Goal: Information Seeking & Learning: Compare options

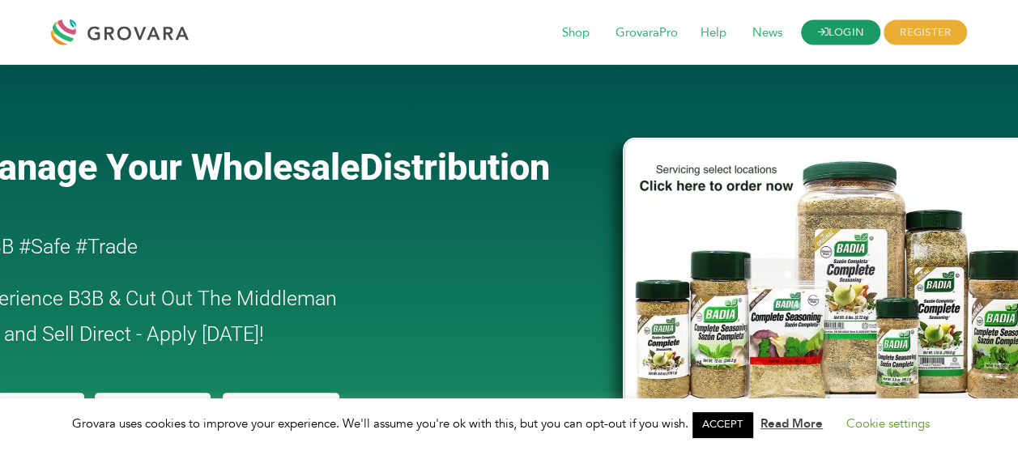
click at [857, 36] on link "LOGIN" at bounding box center [840, 32] width 79 height 25
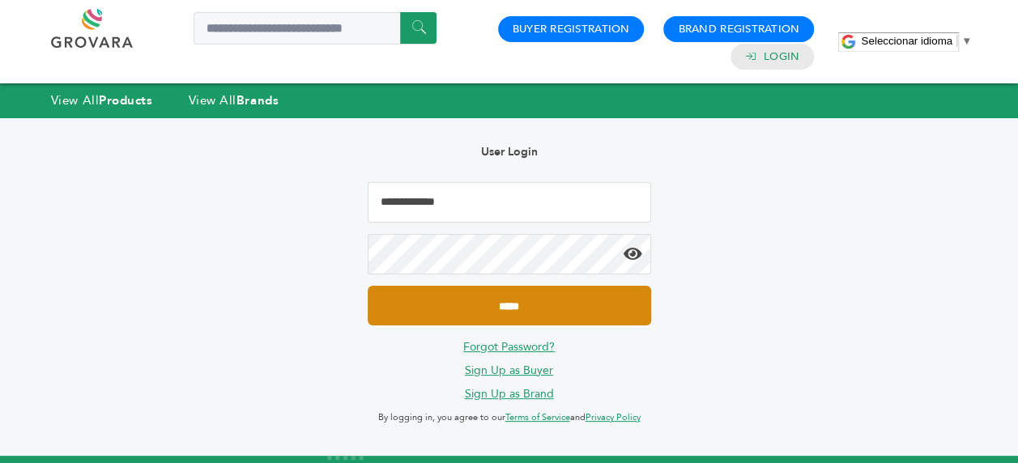
type input "**********"
click at [441, 317] on input "*****" at bounding box center [509, 306] width 283 height 40
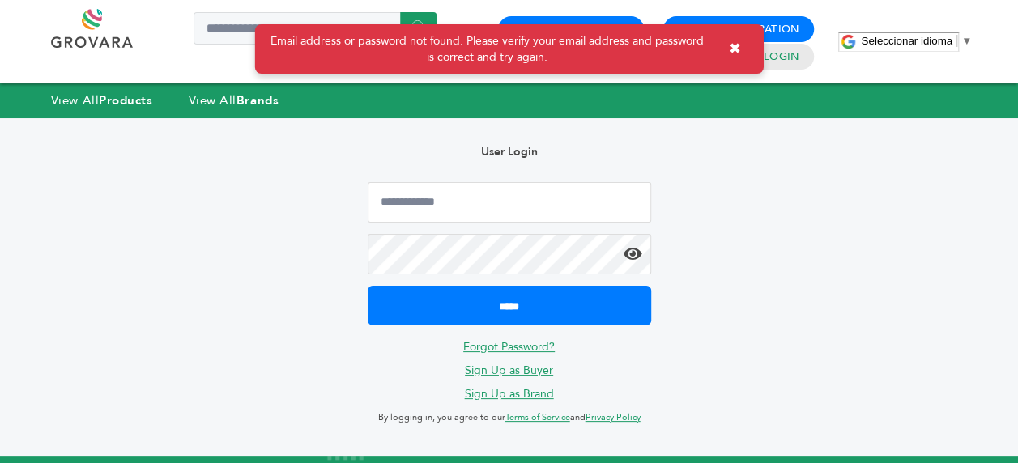
type input "**********"
click at [627, 257] on icon at bounding box center [633, 254] width 19 height 16
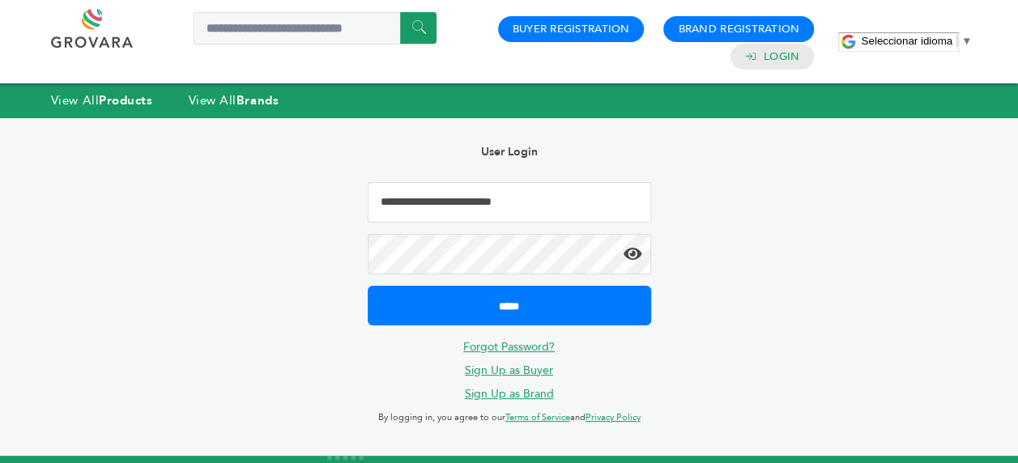
click at [368, 286] on input "*****" at bounding box center [509, 306] width 283 height 40
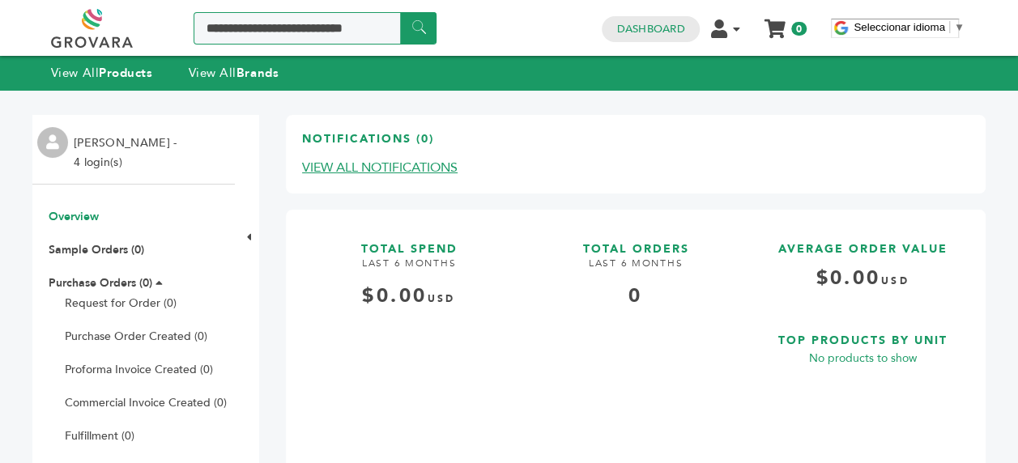
click at [256, 29] on input "Search a product or brand..." at bounding box center [315, 28] width 243 height 32
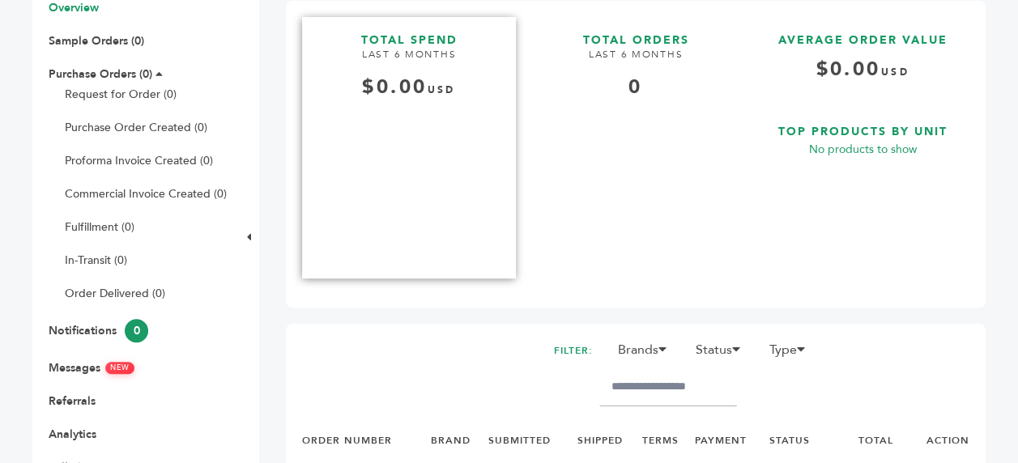
scroll to position [324, 0]
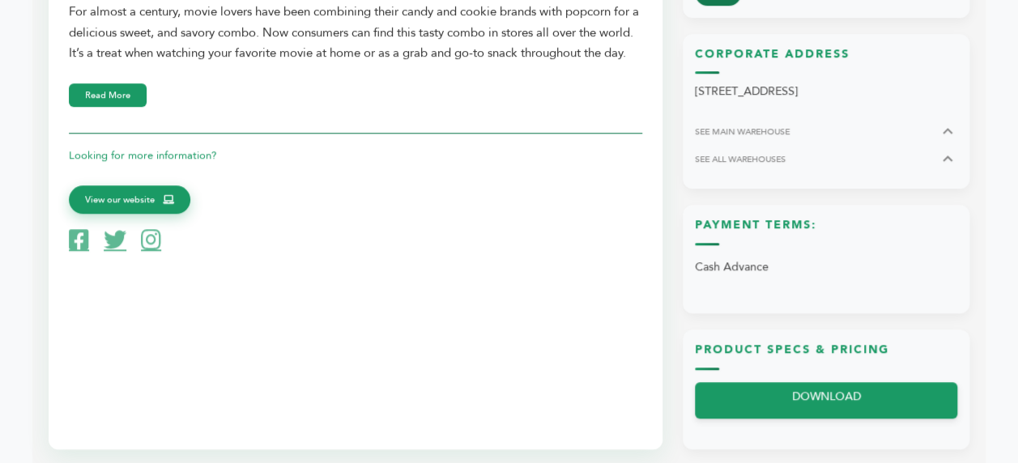
scroll to position [567, 0]
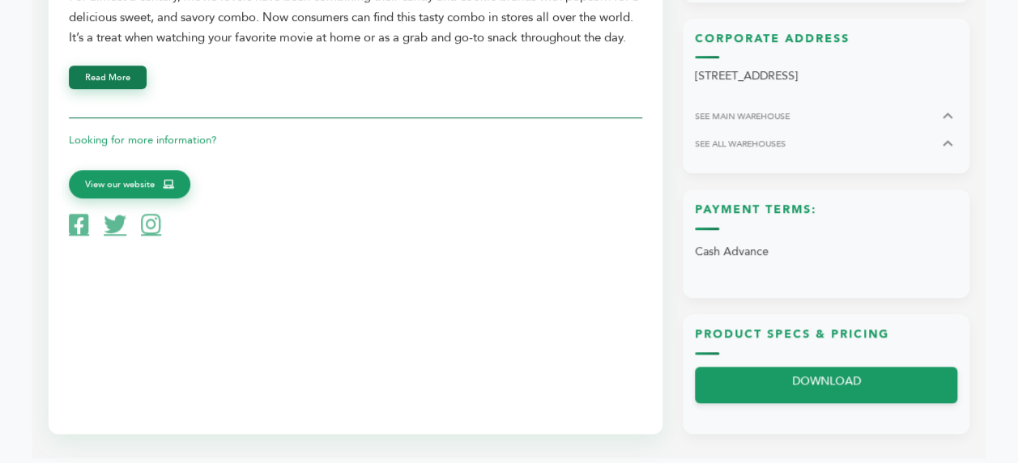
click at [135, 89] on button "Read More" at bounding box center [108, 77] width 78 height 23
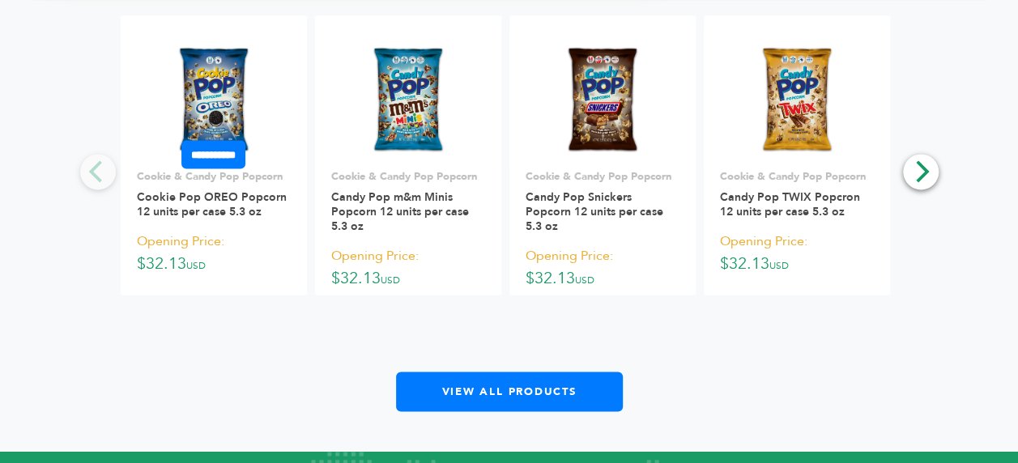
scroll to position [1053, 0]
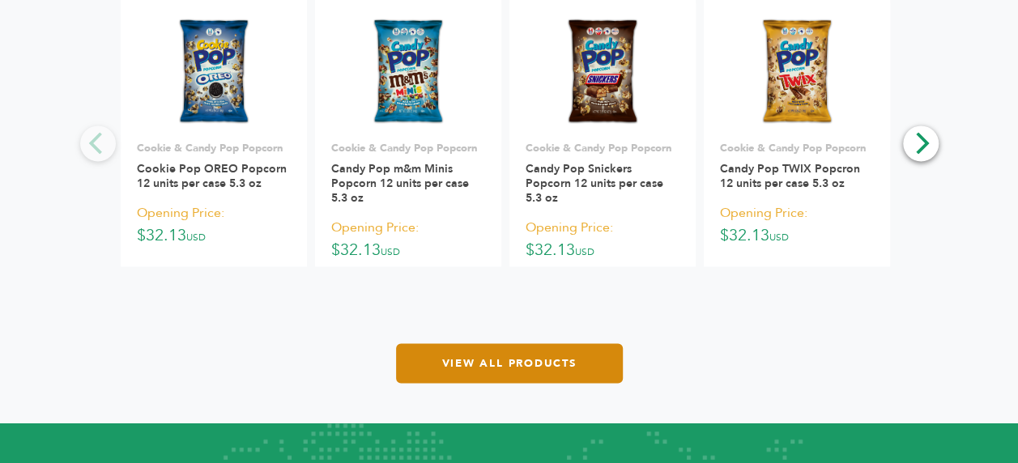
click at [478, 353] on link "View All Products" at bounding box center [509, 363] width 227 height 40
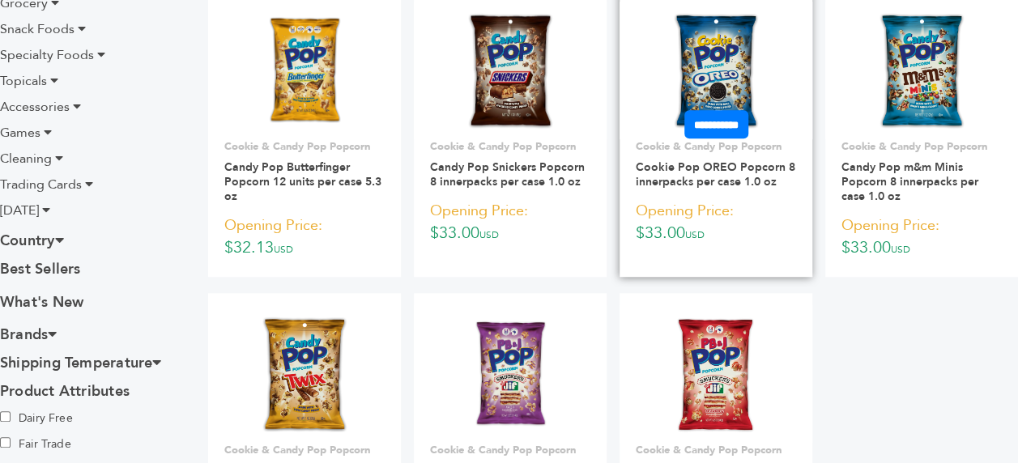
scroll to position [486, 0]
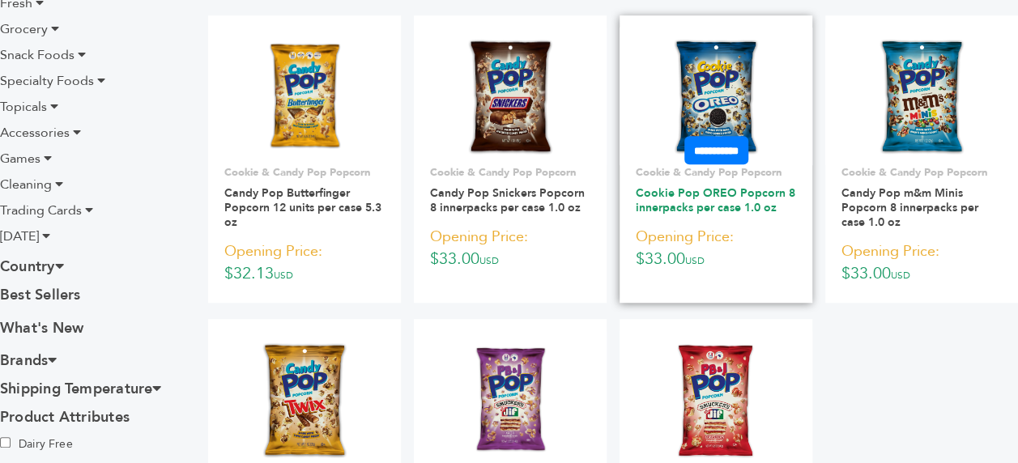
click at [679, 190] on link "Cookie Pop OREO Popcorn 8 innerpacks per case 1.0 oz" at bounding box center [716, 200] width 160 height 30
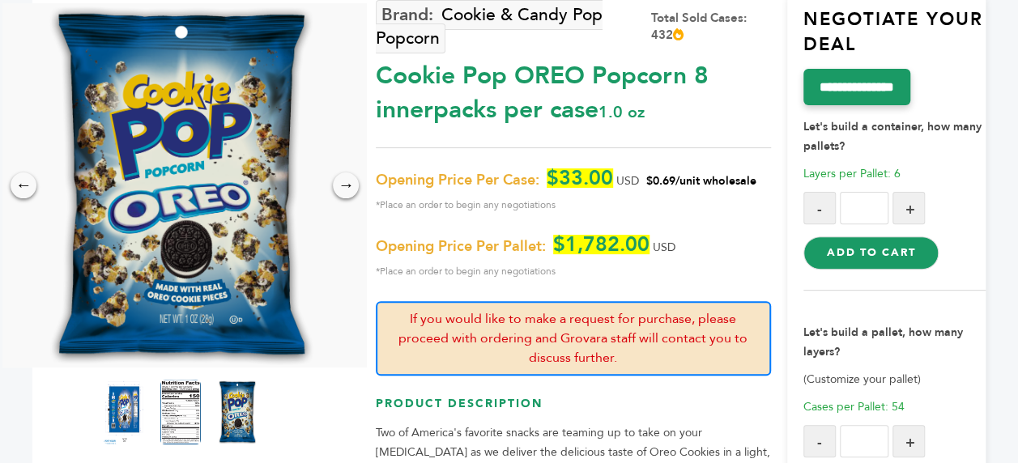
scroll to position [81, 0]
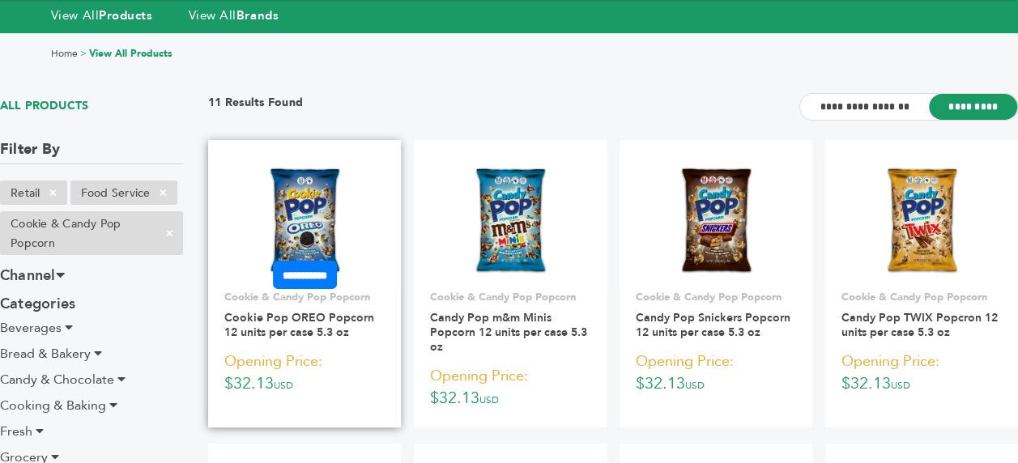
scroll to position [83, 0]
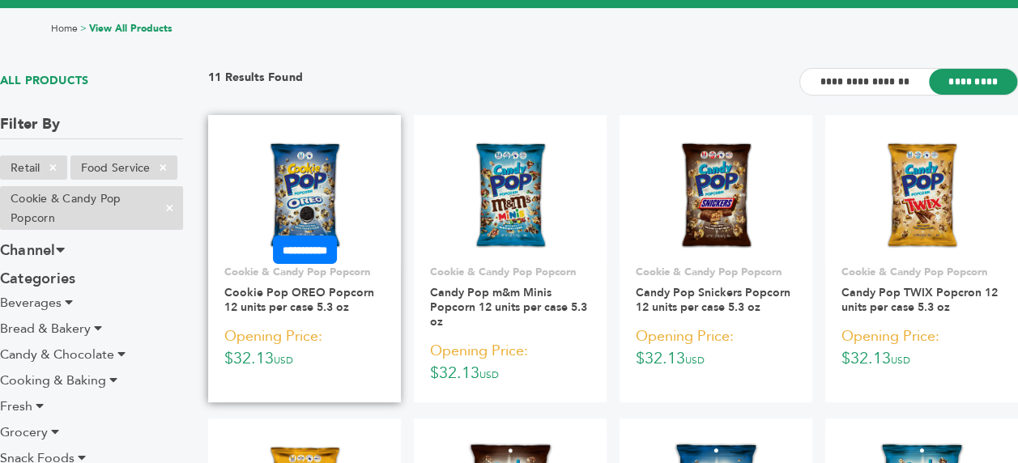
click at [312, 185] on img at bounding box center [304, 196] width 83 height 117
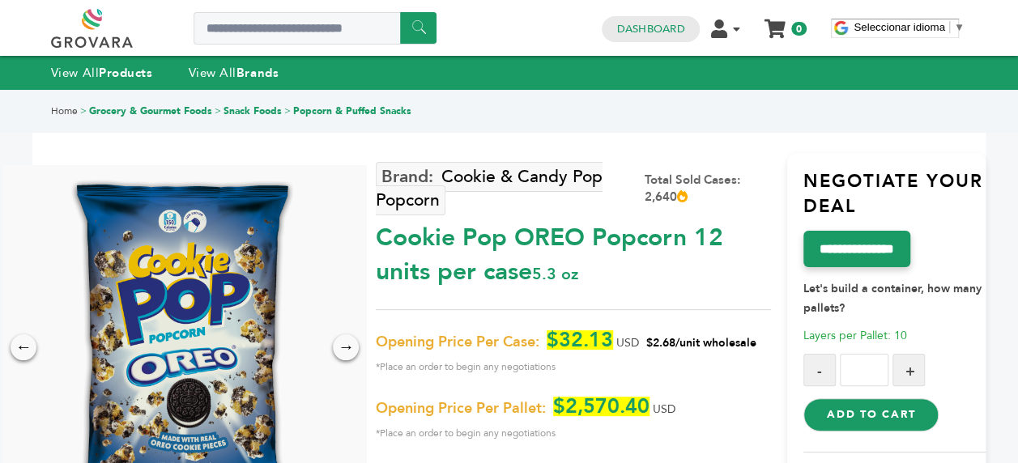
scroll to position [81, 0]
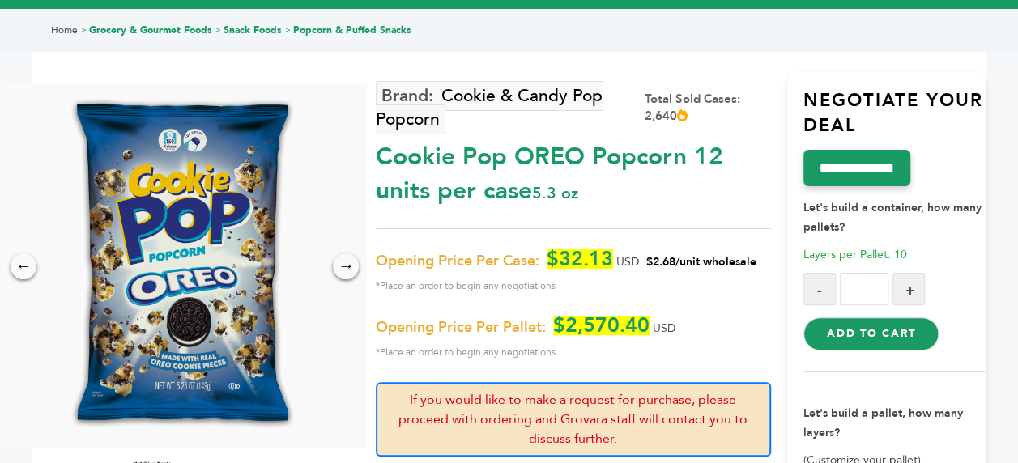
click at [206, 305] on img at bounding box center [181, 266] width 256 height 364
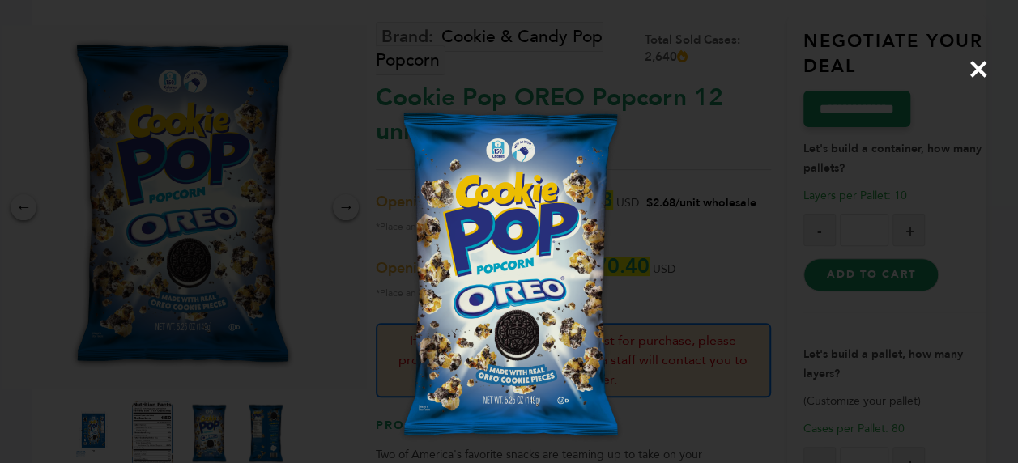
scroll to position [162, 0]
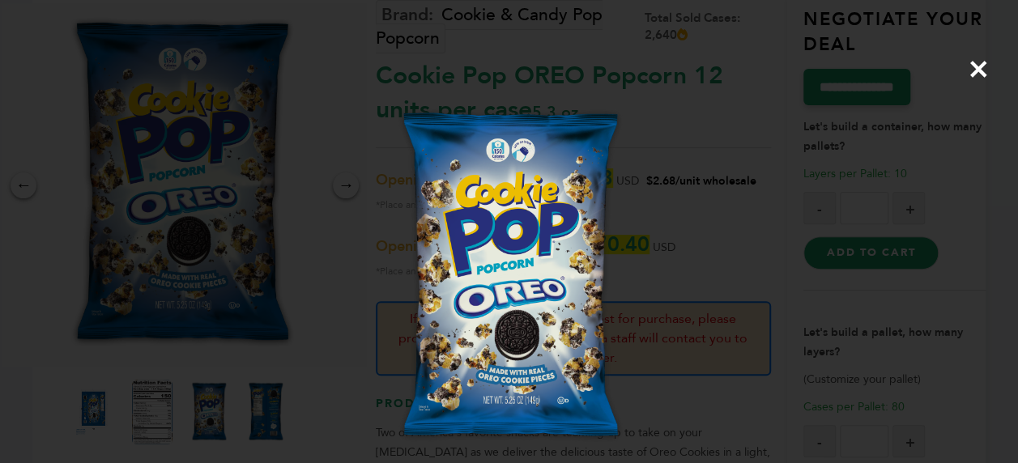
click at [968, 74] on span "×" at bounding box center [979, 68] width 22 height 45
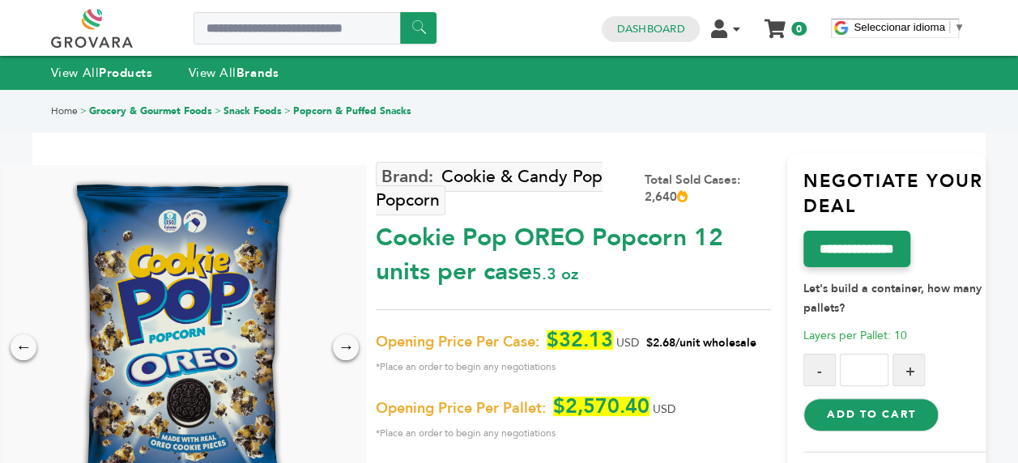
scroll to position [81, 0]
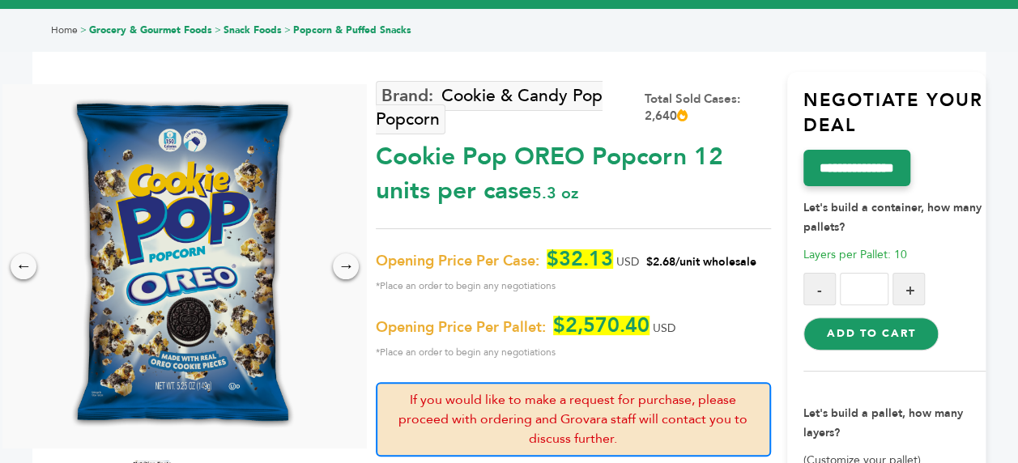
click at [346, 251] on div "← →" at bounding box center [184, 266] width 364 height 364
click at [347, 274] on div "→" at bounding box center [346, 266] width 28 height 28
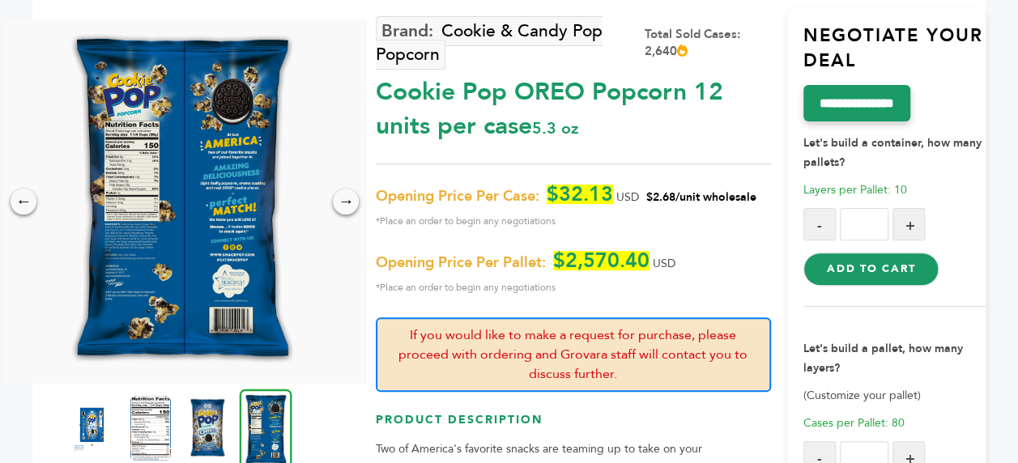
scroll to position [0, 0]
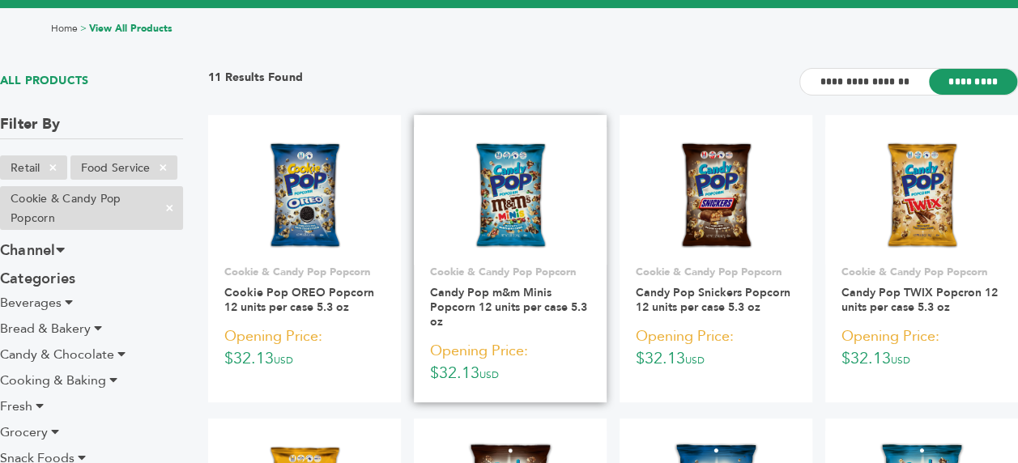
click at [518, 222] on img at bounding box center [510, 196] width 83 height 117
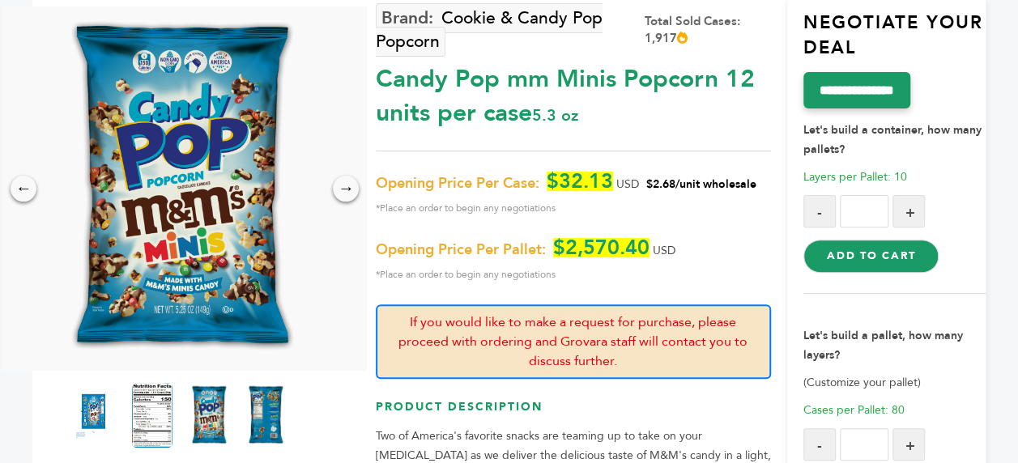
click at [198, 210] on img at bounding box center [181, 188] width 256 height 364
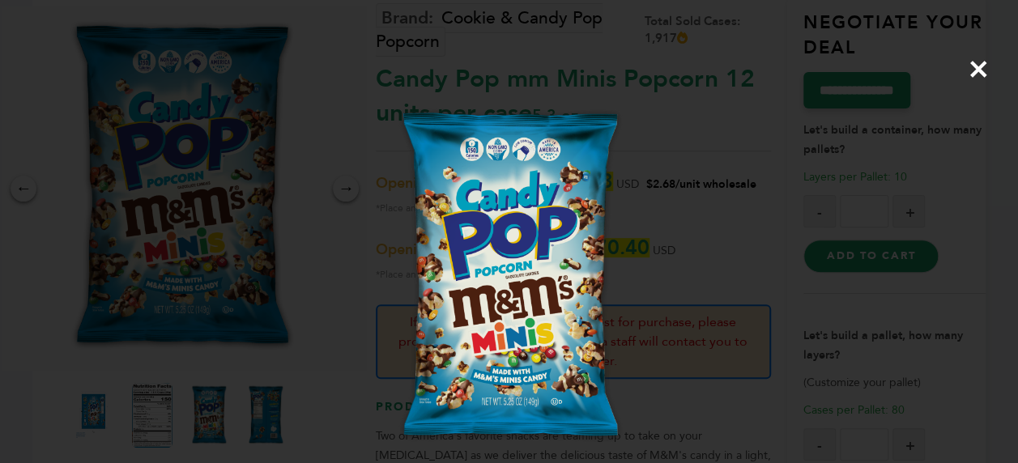
click at [222, 224] on div "×" at bounding box center [509, 231] width 1018 height 463
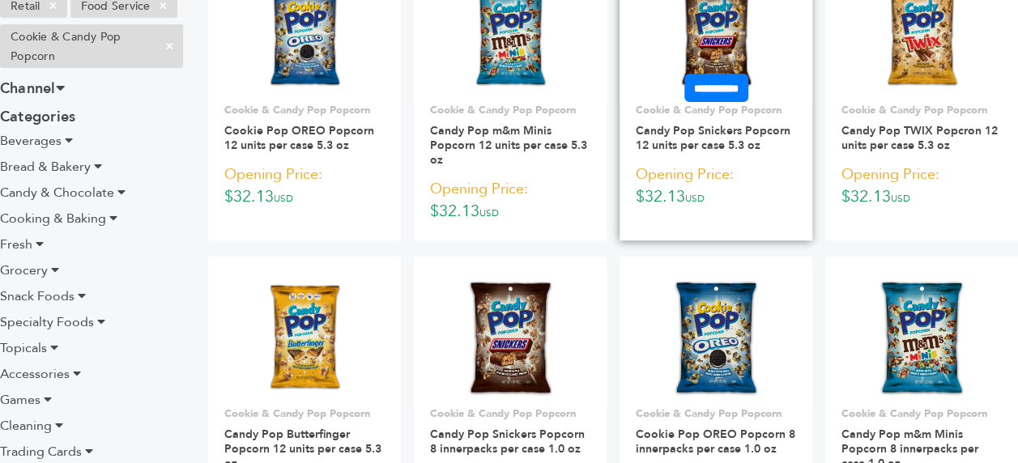
scroll to position [164, 0]
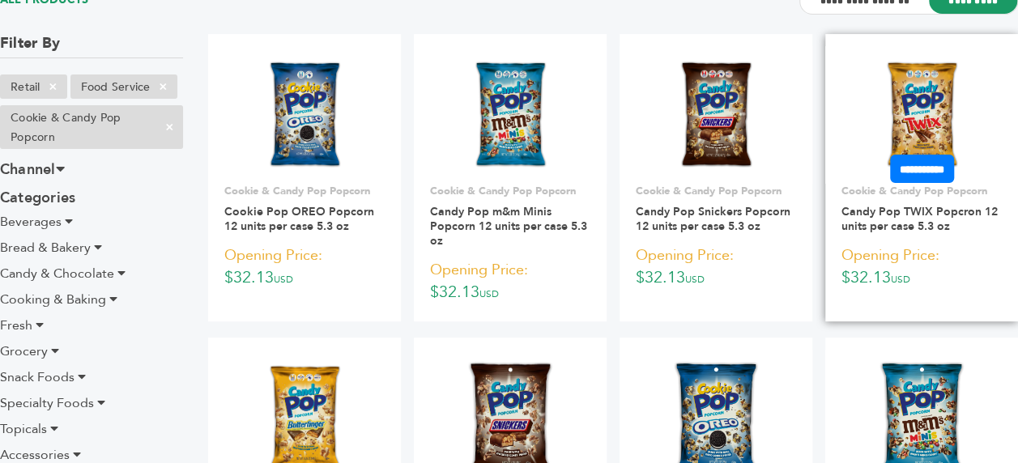
click at [911, 123] on img at bounding box center [921, 115] width 83 height 117
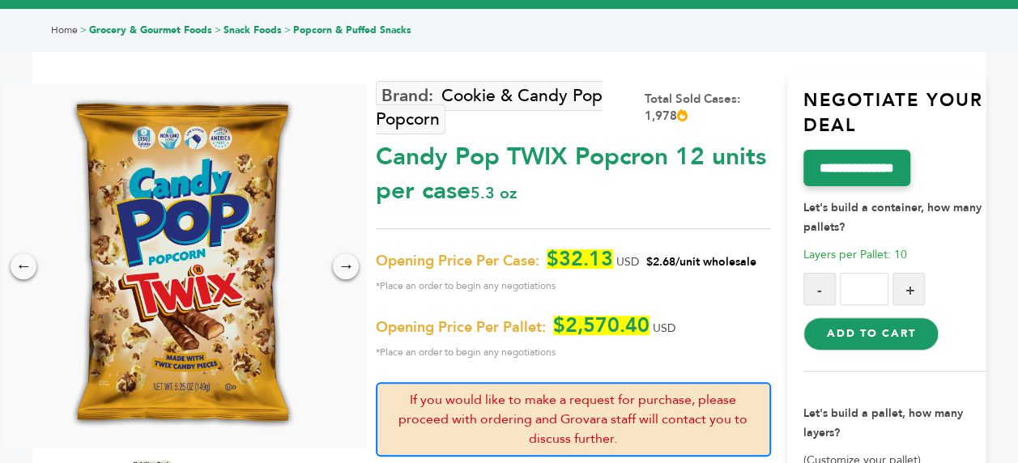
click at [214, 275] on img at bounding box center [181, 266] width 256 height 364
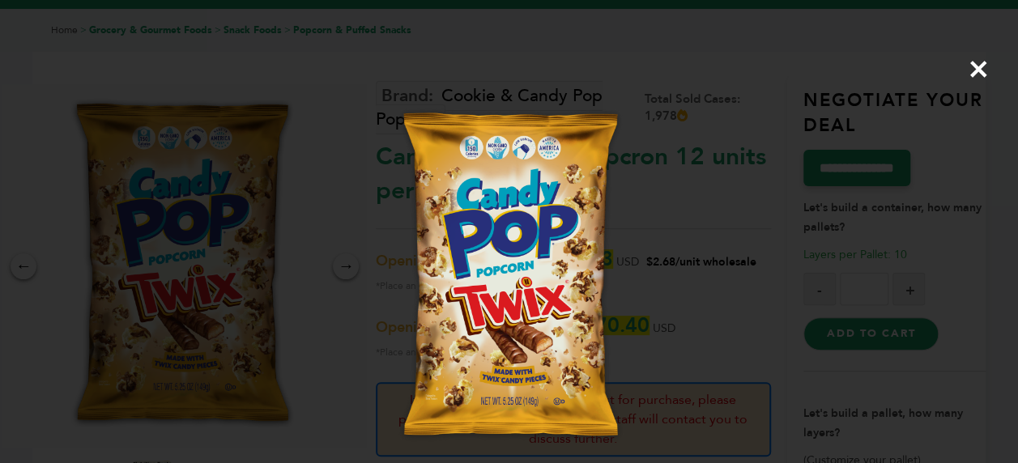
click at [972, 71] on span "×" at bounding box center [979, 68] width 22 height 45
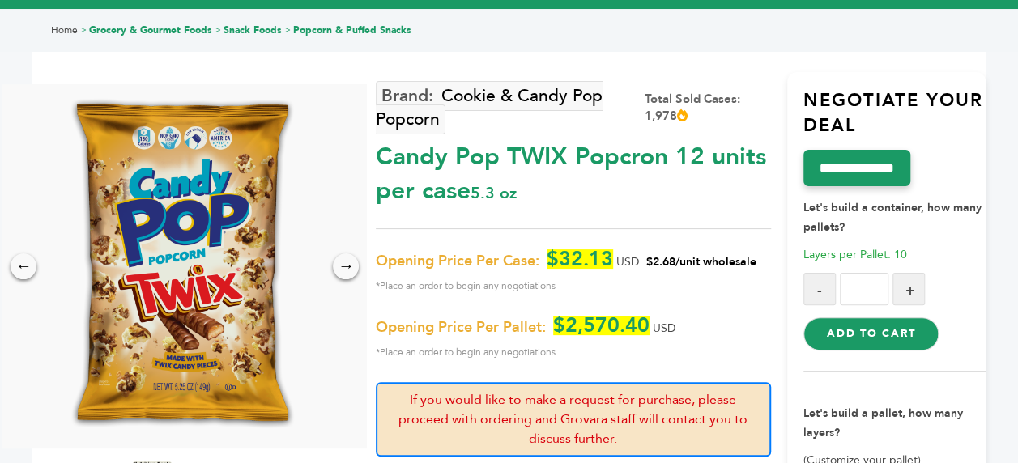
drag, startPoint x: 378, startPoint y: 156, endPoint x: 665, endPoint y: 153, distance: 286.7
click at [665, 153] on div "Candy Pop TWIX Popcron 12 units per case 5.3 oz" at bounding box center [573, 170] width 395 height 76
copy div "Candy Pop TWIX Popcron"
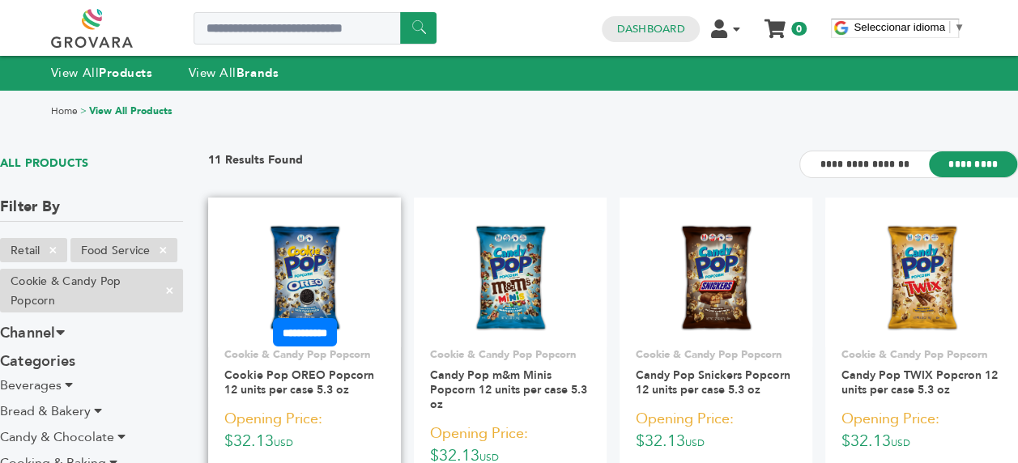
scroll to position [162, 0]
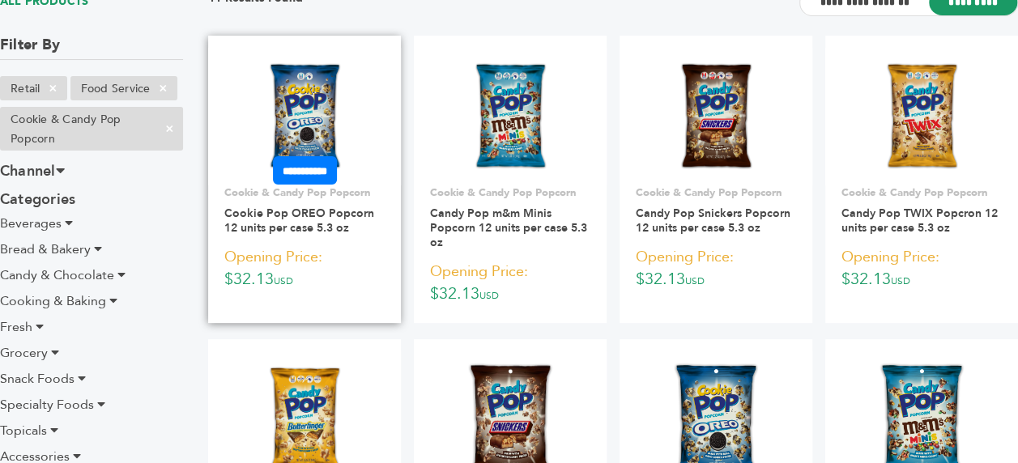
click at [324, 115] on img at bounding box center [304, 116] width 83 height 117
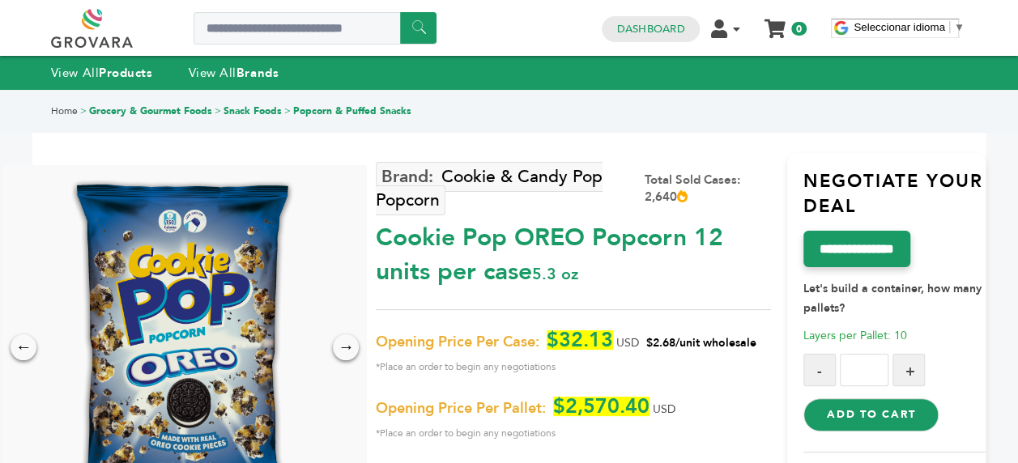
drag, startPoint x: 374, startPoint y: 235, endPoint x: 581, endPoint y: 241, distance: 206.6
click at [581, 241] on div "← → × Cookie & Candy Pop Popcorn Total Sold Cases: 2,640 5.3 oz $32.13" at bounding box center [508, 451] width 953 height 720
click at [581, 241] on div "Cookie Pop OREO Popcorn 12 units per case 5.3 oz" at bounding box center [573, 251] width 395 height 76
click at [522, 243] on div "Cookie Pop OREO Popcorn 12 units per case 5.3 oz" at bounding box center [573, 251] width 395 height 76
drag, startPoint x: 379, startPoint y: 243, endPoint x: 684, endPoint y: 243, distance: 305.3
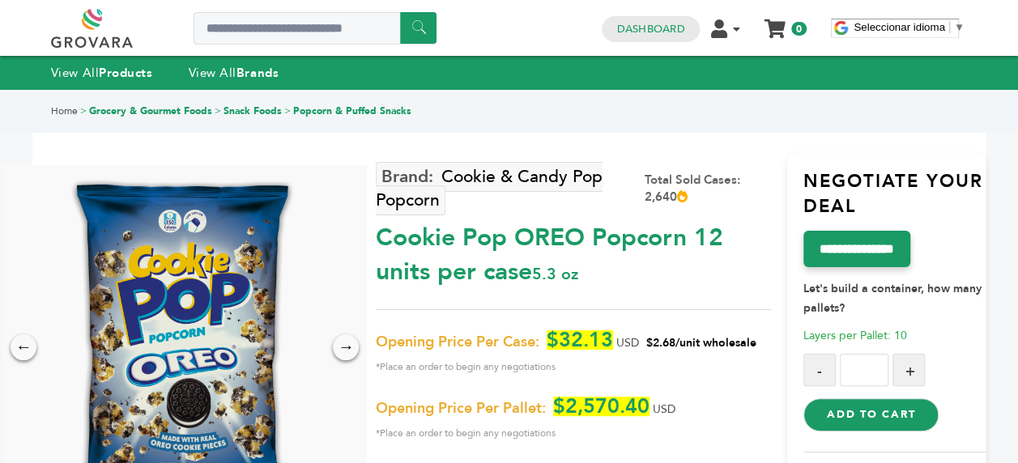
click at [684, 243] on div "Cookie Pop OREO Popcorn 12 units per case 5.3 oz" at bounding box center [573, 251] width 395 height 76
copy div "Cookie Pop OREO Popcorn"
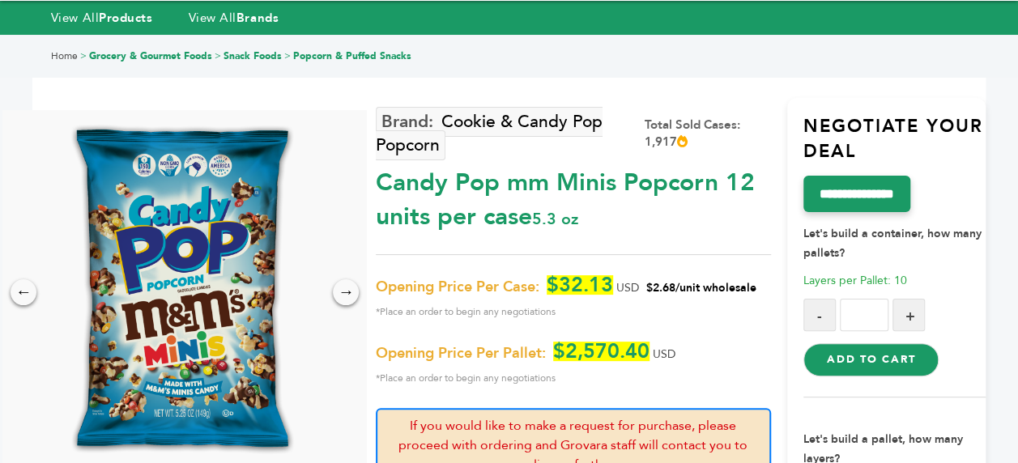
scroll to position [81, 0]
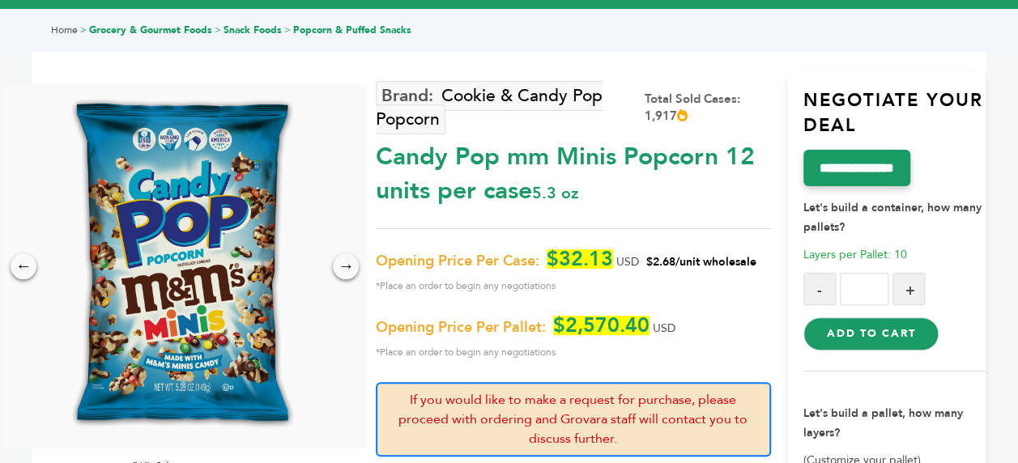
drag, startPoint x: 381, startPoint y: 159, endPoint x: 718, endPoint y: 153, distance: 337.8
click at [718, 153] on div "Candy Pop mm Minis Popcorn 12 units per case 5.3 oz" at bounding box center [573, 170] width 395 height 76
copy div "Candy Pop mm Minis Popcorn"
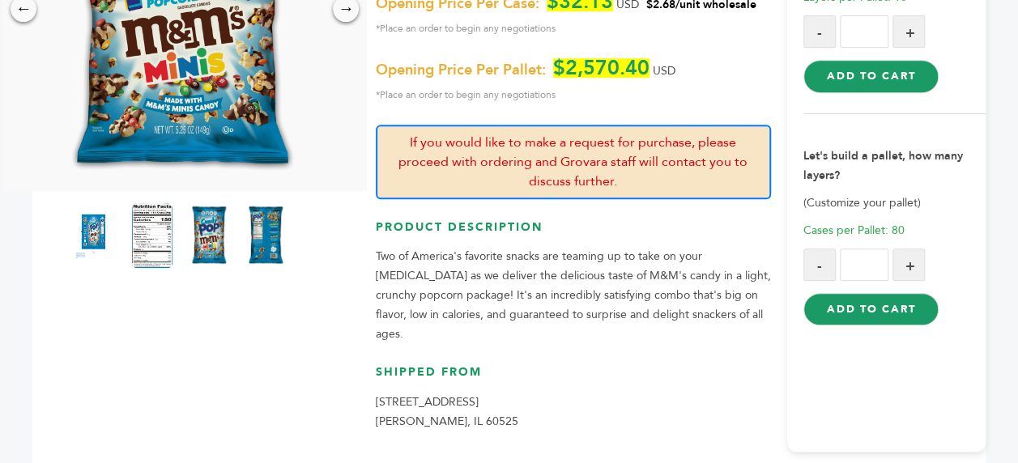
scroll to position [405, 0]
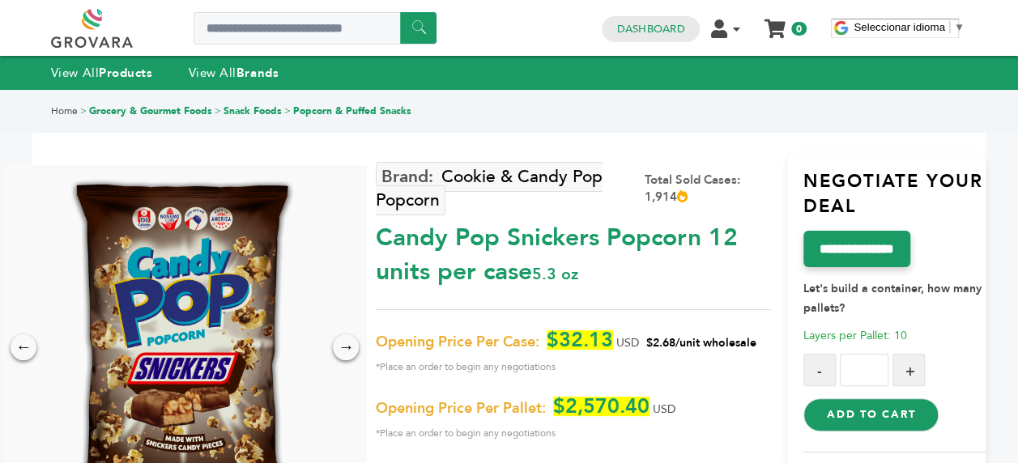
drag, startPoint x: 380, startPoint y: 241, endPoint x: 698, endPoint y: 235, distance: 318.4
click at [698, 235] on div "Candy Pop Snickers Popcorn 12 units per case 5.3 oz" at bounding box center [573, 251] width 395 height 76
copy div "Candy Pop Snickers Popcorn"
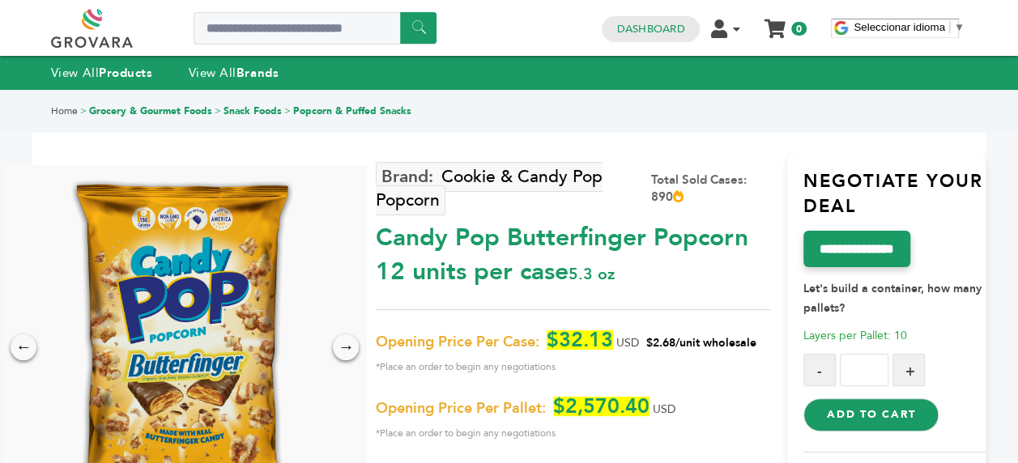
drag, startPoint x: 379, startPoint y: 240, endPoint x: 746, endPoint y: 234, distance: 366.9
click at [746, 234] on div "Candy Pop Butterfinger Popcorn 12 units per case 5.3 oz" at bounding box center [573, 251] width 395 height 76
copy div "Candy Pop Butterfinger Popcorn"
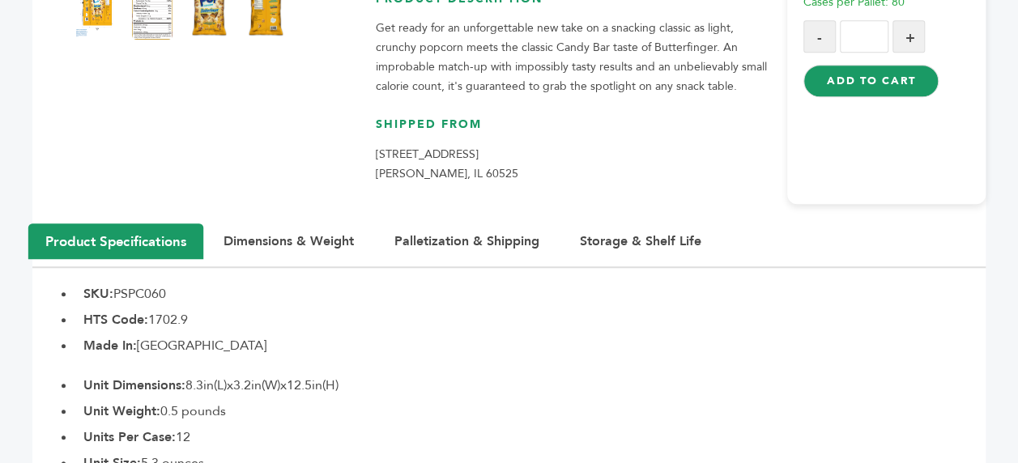
scroll to position [243, 0]
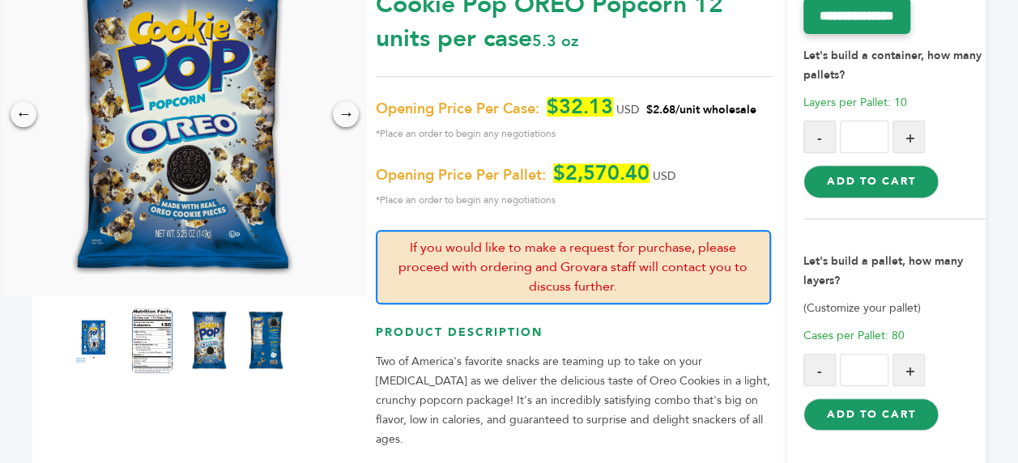
scroll to position [162, 0]
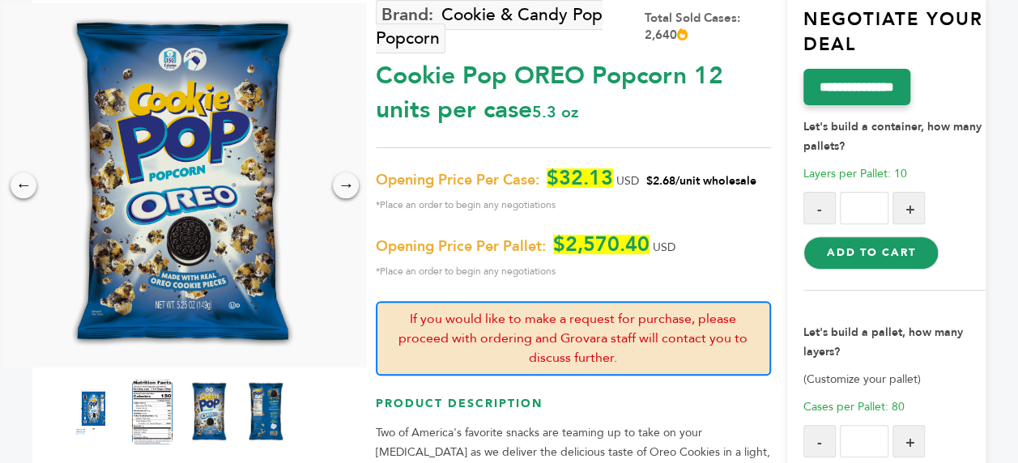
click at [251, 183] on img at bounding box center [181, 185] width 256 height 364
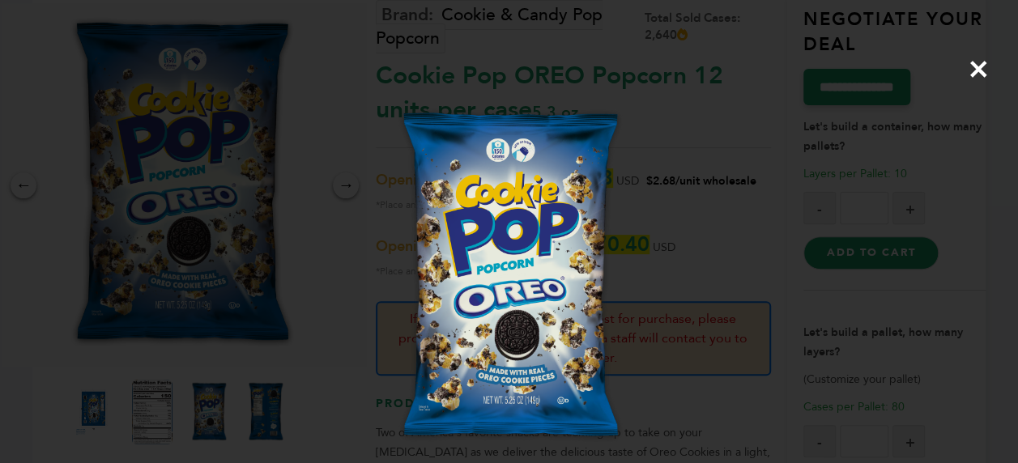
click at [972, 65] on span "×" at bounding box center [979, 68] width 22 height 45
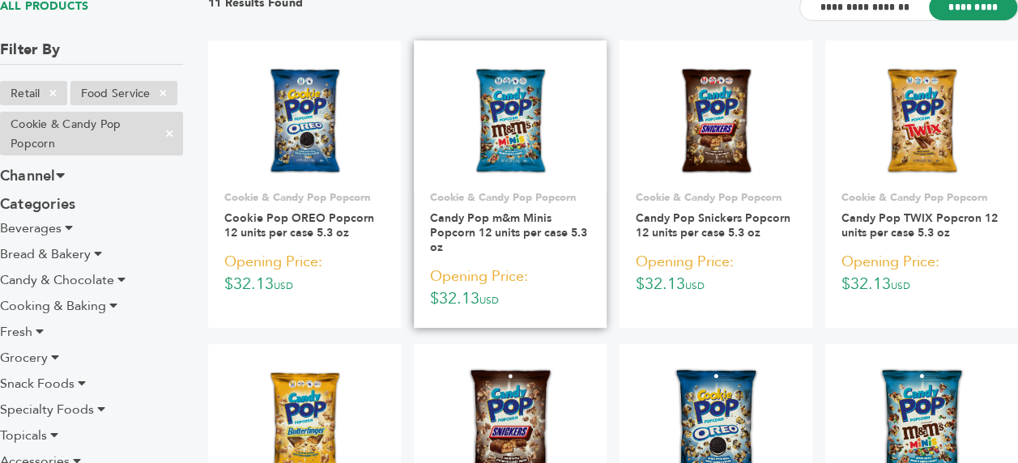
scroll to position [76, 0]
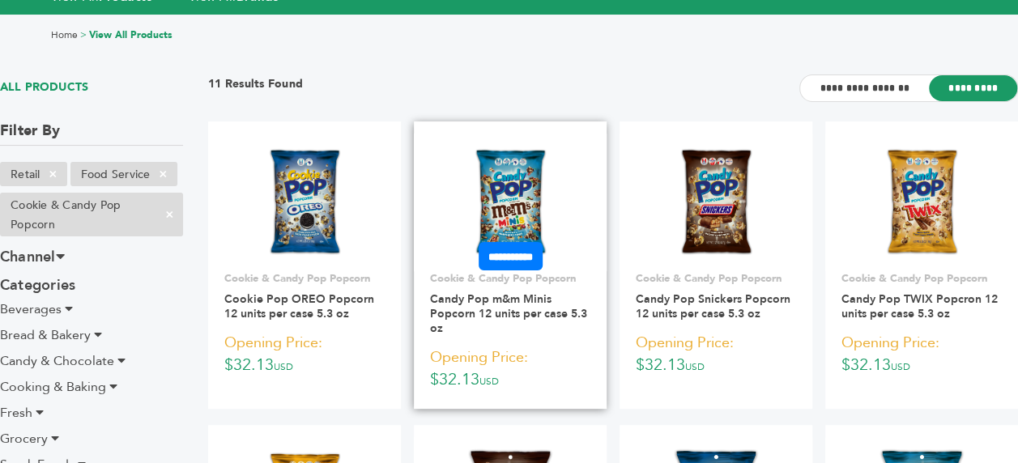
click at [526, 229] on img at bounding box center [510, 202] width 83 height 117
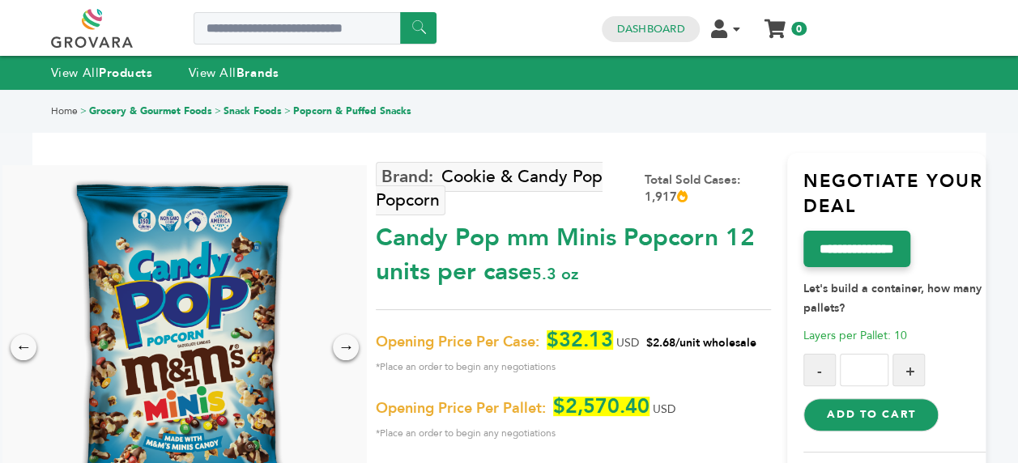
click at [184, 301] on img at bounding box center [181, 347] width 256 height 364
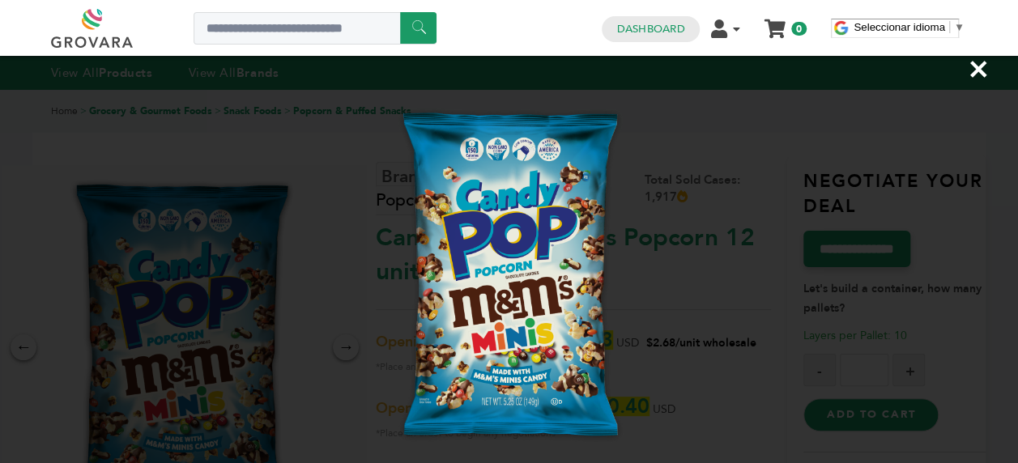
click at [973, 71] on span "×" at bounding box center [979, 68] width 22 height 45
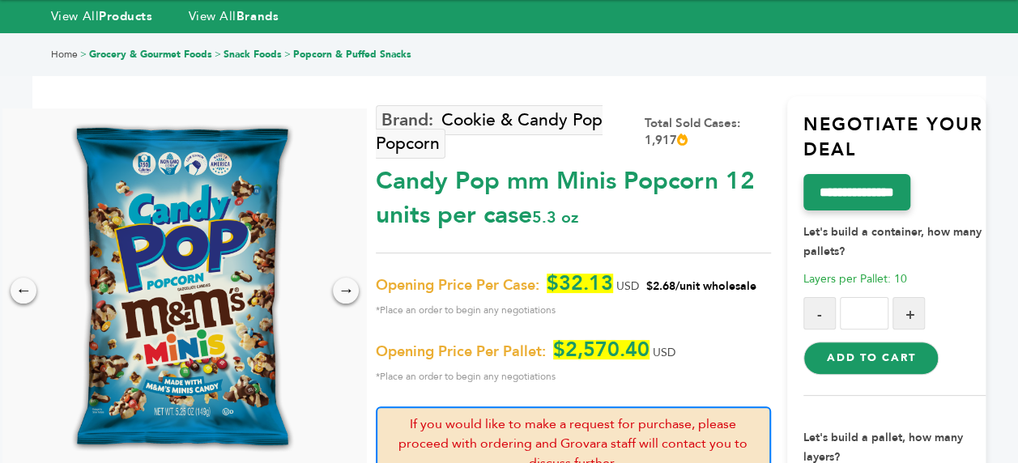
scroll to position [81, 0]
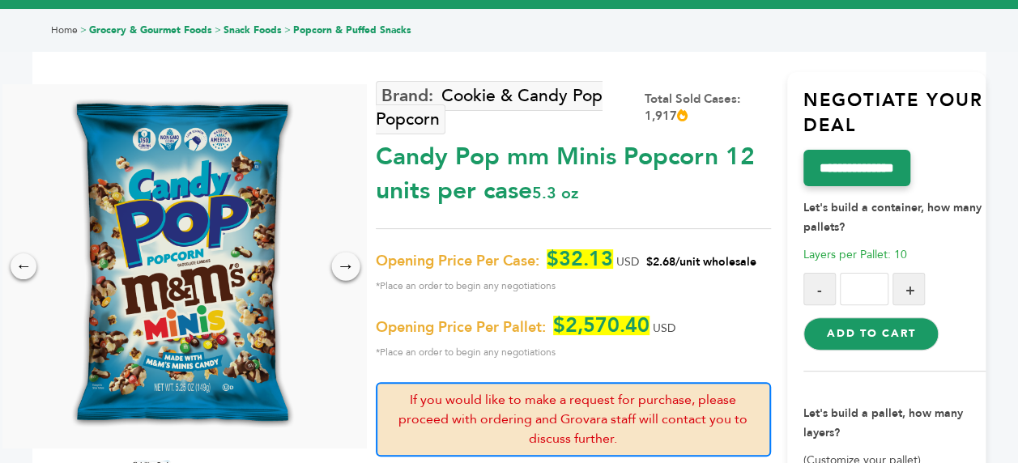
click at [350, 256] on div "→" at bounding box center [346, 266] width 28 height 28
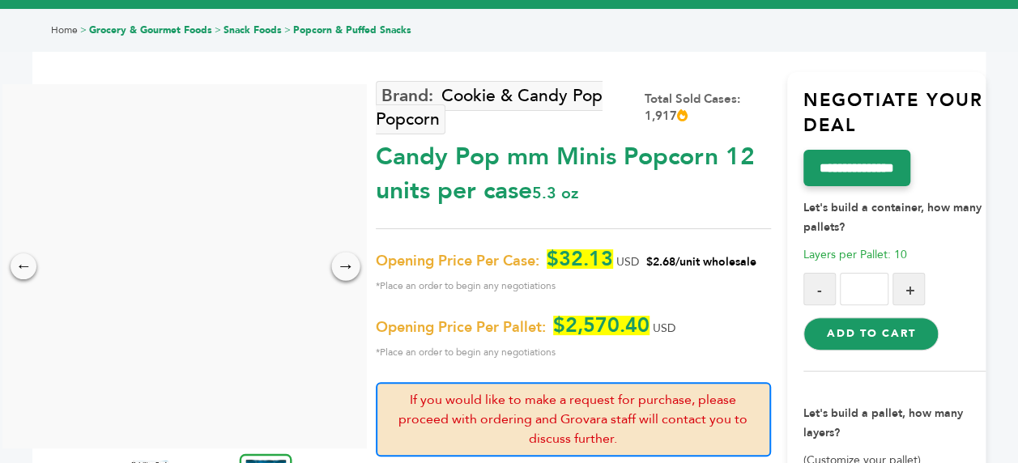
click at [350, 256] on div "→" at bounding box center [346, 266] width 28 height 28
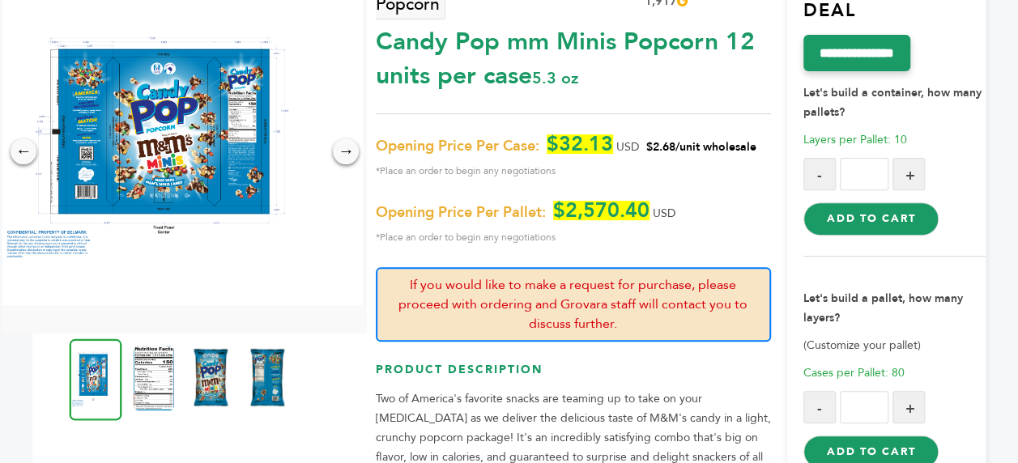
scroll to position [0, 0]
